Goal: Navigation & Orientation: Find specific page/section

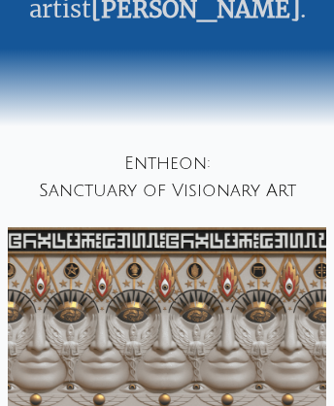
scroll to position [5602, 0]
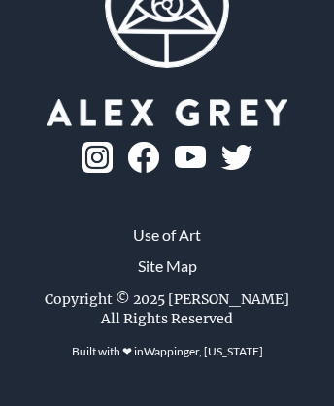
click at [166, 278] on link "Site Map" at bounding box center [167, 265] width 59 height 23
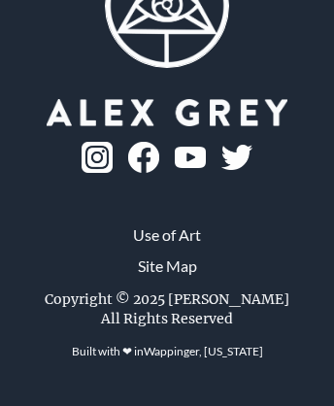
click at [113, 173] on img at bounding box center [97, 157] width 31 height 31
click at [203, 358] on link "Wappinger, [US_STATE]" at bounding box center [203, 350] width 119 height 15
click at [167, 246] on link "Use of Art" at bounding box center [167, 234] width 68 height 23
